Goal: Contribute content: Add original content to the website for others to see

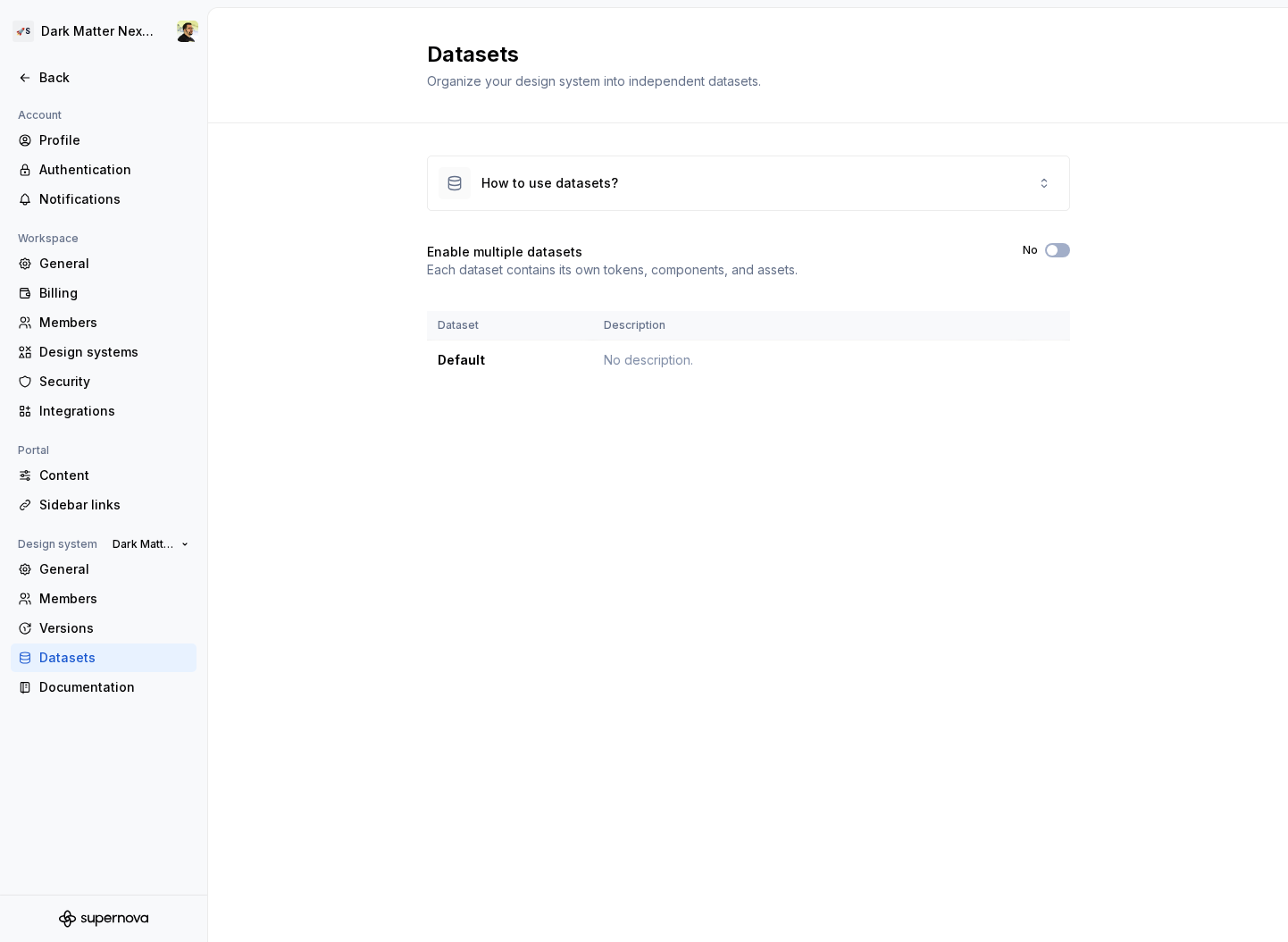
click at [416, 483] on div "Datasets Organize your design system into independent datasets. How to use data…" at bounding box center [749, 474] width 1081 height 933
click at [48, 91] on div "Back" at bounding box center [103, 77] width 186 height 29
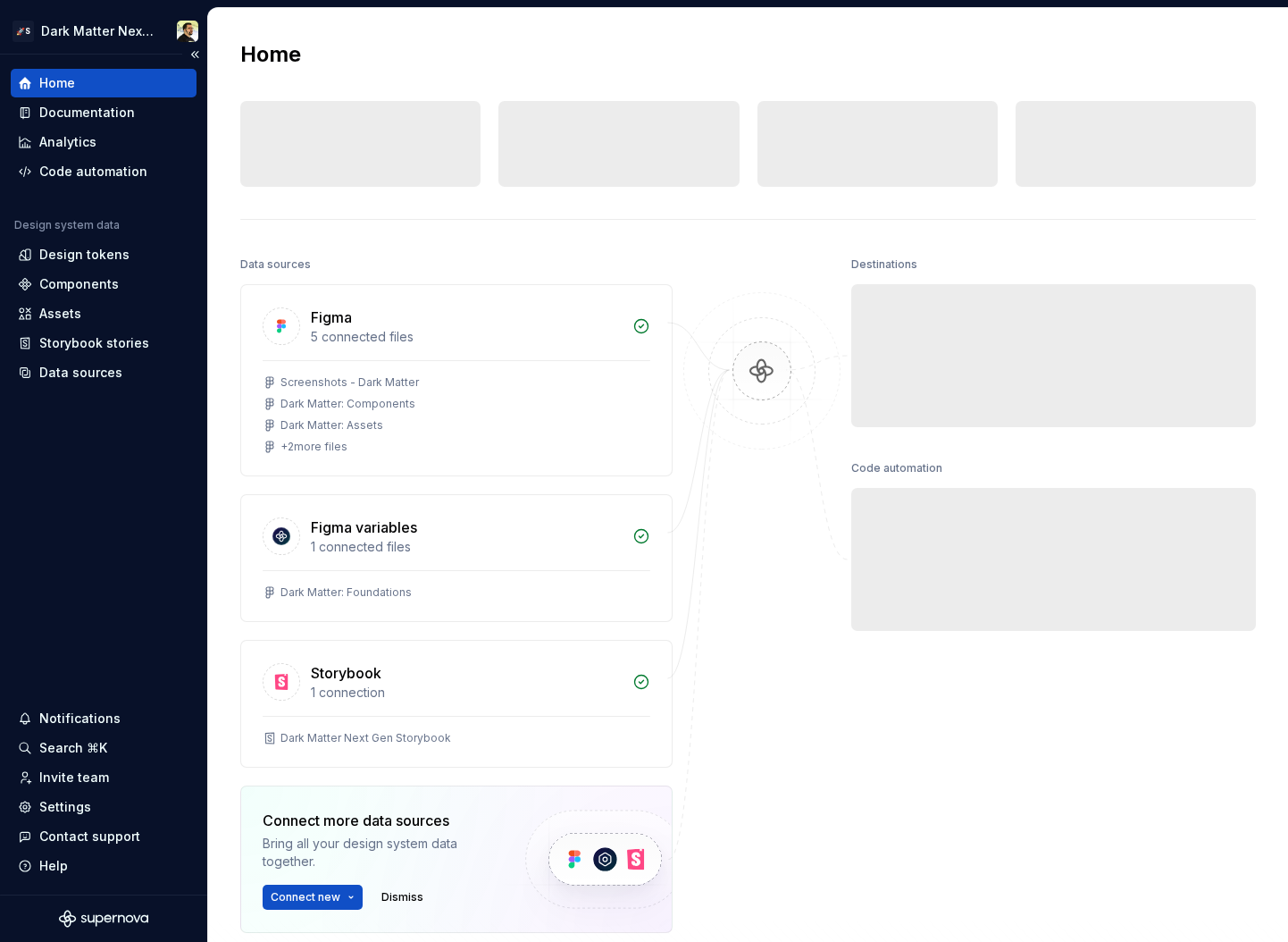
click at [127, 86] on div "Home" at bounding box center [103, 83] width 171 height 18
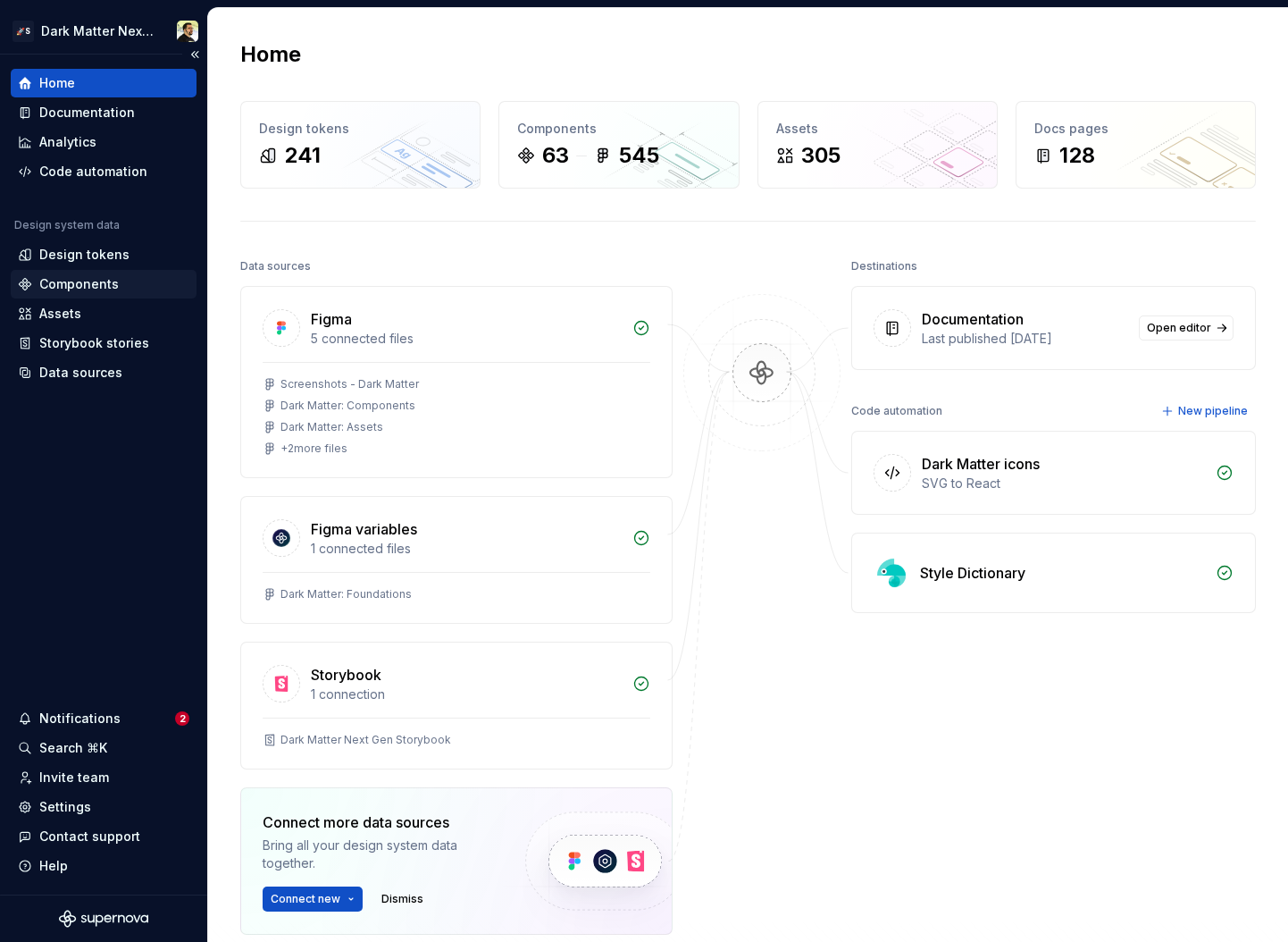
click at [100, 288] on div "Components" at bounding box center [78, 284] width 79 height 18
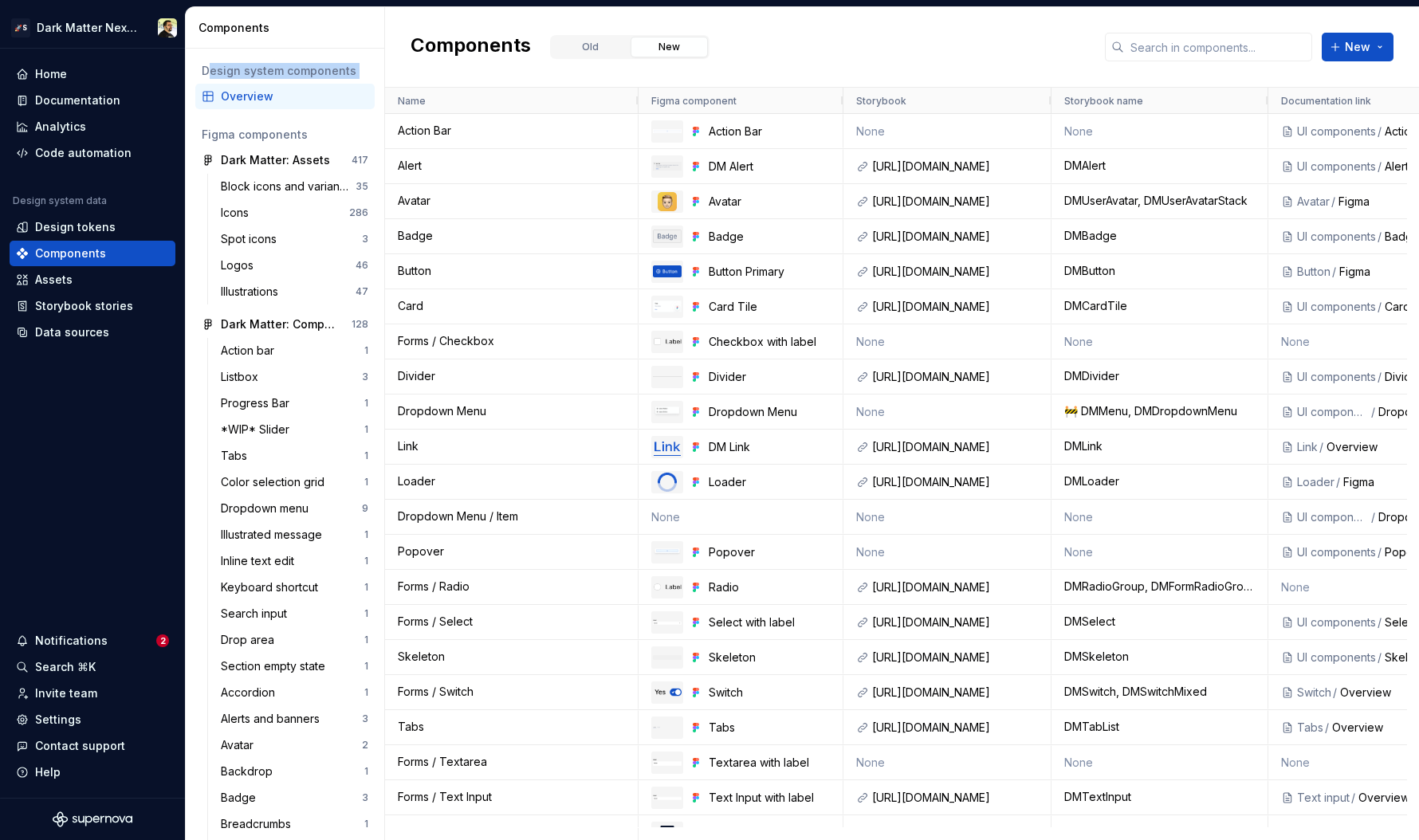
drag, startPoint x: 206, startPoint y: 67, endPoint x: 334, endPoint y: 99, distance: 131.9
click at [334, 98] on div "Design system components Overview" at bounding box center [285, 84] width 179 height 51
click at [302, 69] on div "Design system components" at bounding box center [284, 71] width 166 height 16
click at [327, 75] on div "Design system components" at bounding box center [284, 71] width 166 height 16
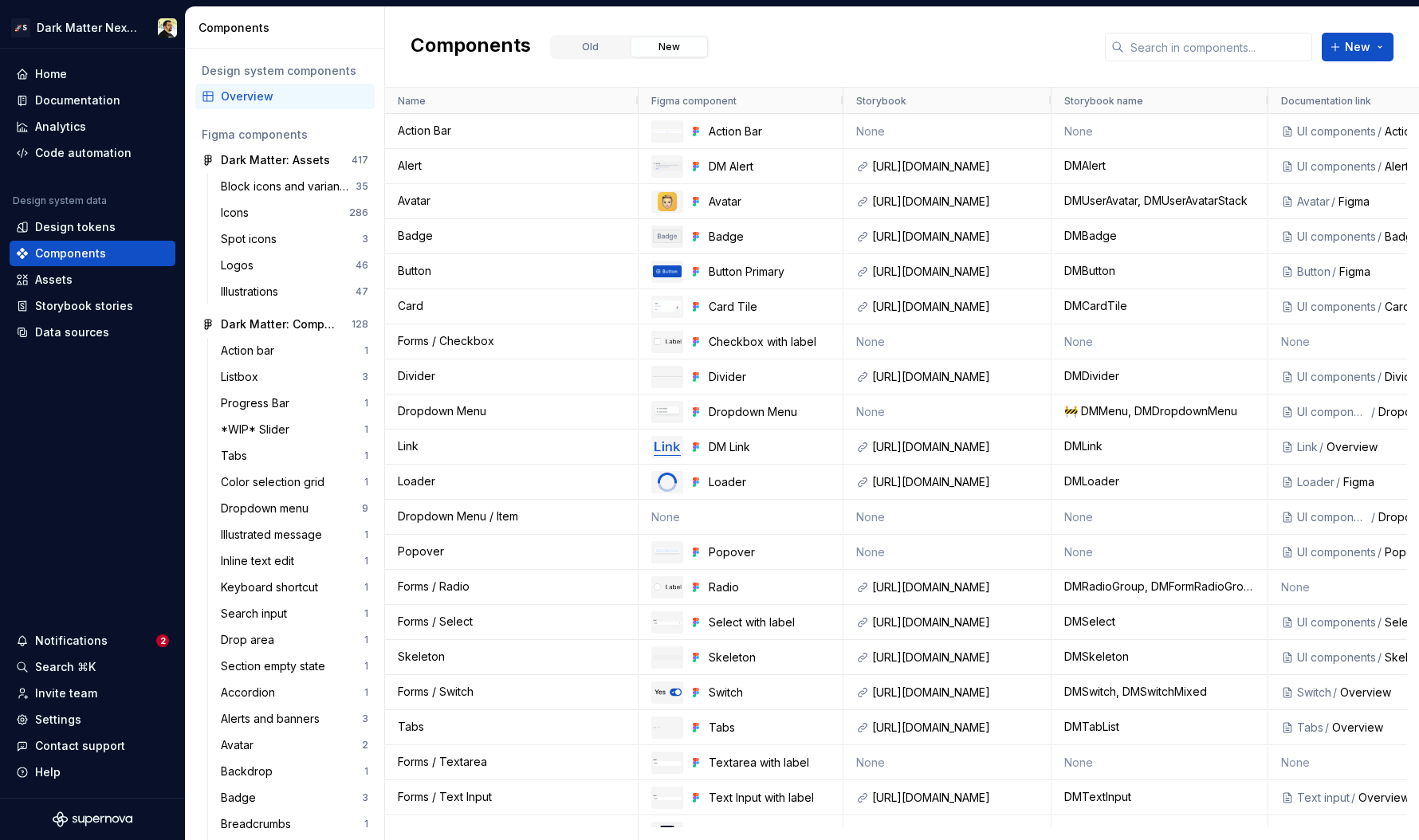
click at [265, 68] on div "Design system components" at bounding box center [284, 71] width 166 height 16
click at [245, 120] on div "Design system components Overview Figma components Dark Matter: Assets 417 Bloc…" at bounding box center [285, 444] width 199 height 791
click at [1149, 59] on button "New" at bounding box center [1358, 47] width 72 height 29
click at [796, 58] on div "Components Old New New" at bounding box center [902, 47] width 1034 height 80
click at [852, 45] on div "Components Old New New" at bounding box center [902, 47] width 1034 height 80
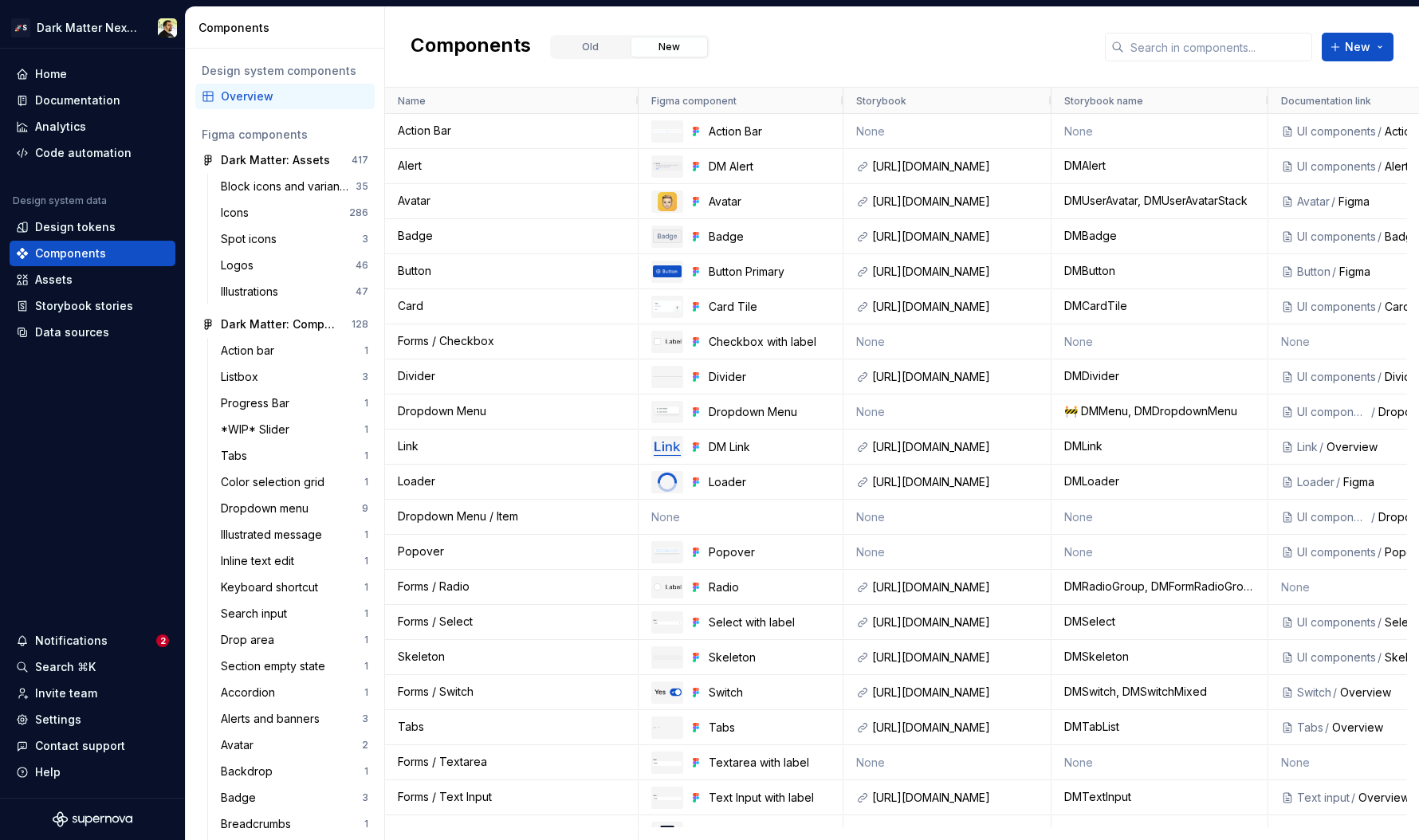
click at [796, 46] on div "Components Old New New" at bounding box center [902, 47] width 1034 height 80
click at [794, 48] on div "Components Old New New" at bounding box center [902, 47] width 1034 height 80
